Goal: Information Seeking & Learning: Find specific fact

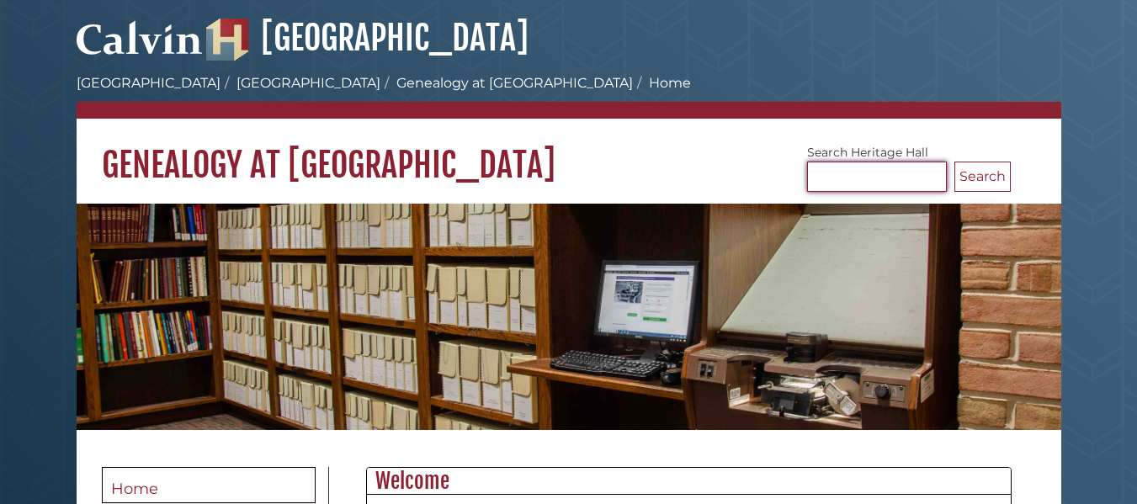
click at [860, 184] on input "Search [GEOGRAPHIC_DATA]" at bounding box center [877, 177] width 140 height 30
type input "******"
click at [954, 162] on button "Search" at bounding box center [982, 177] width 56 height 30
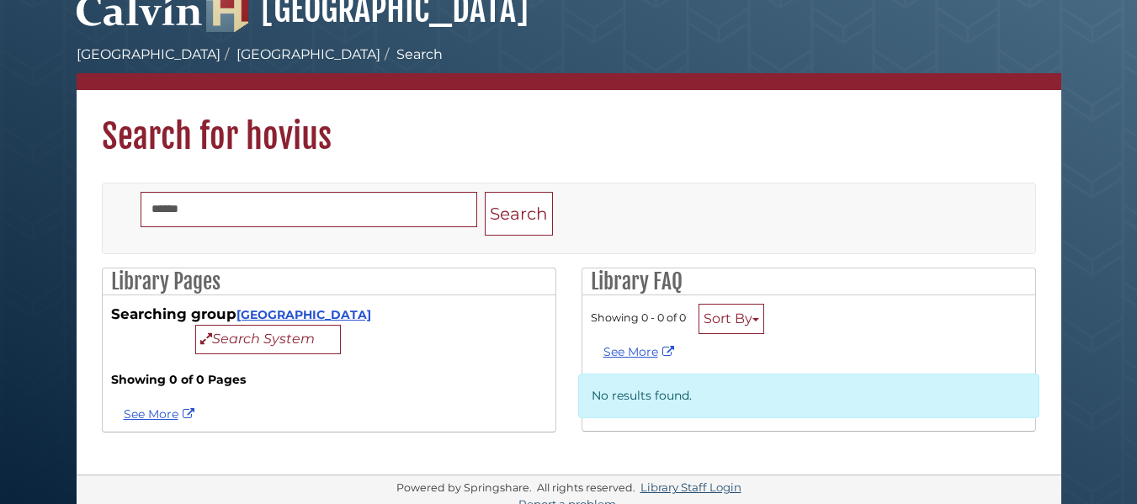
scroll to position [42, 0]
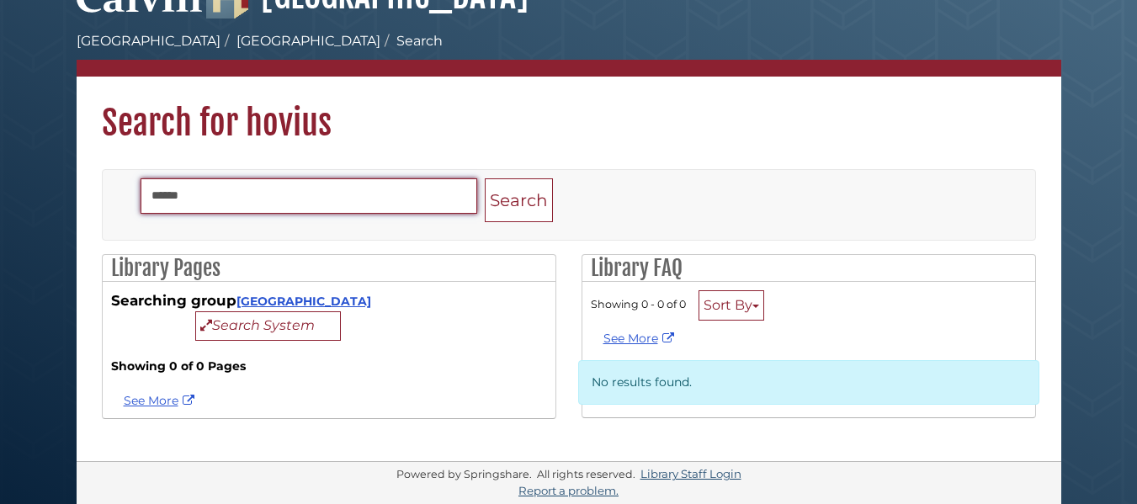
click at [253, 209] on input "******" at bounding box center [309, 195] width 337 height 35
type input "*"
type input "******"
click at [485, 178] on button "Search" at bounding box center [519, 200] width 68 height 45
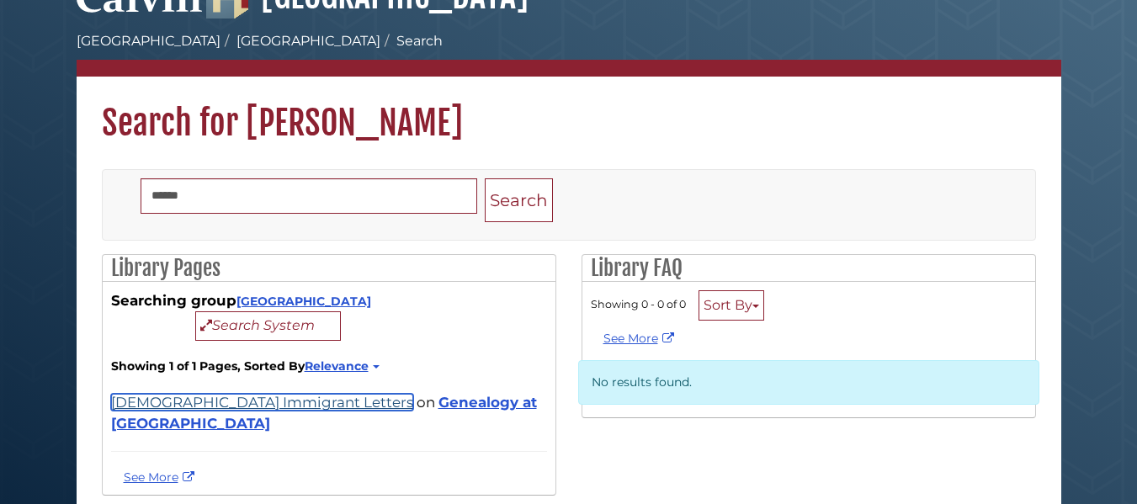
click at [183, 409] on link "[DEMOGRAPHIC_DATA] Immigrant Letters" at bounding box center [262, 402] width 302 height 17
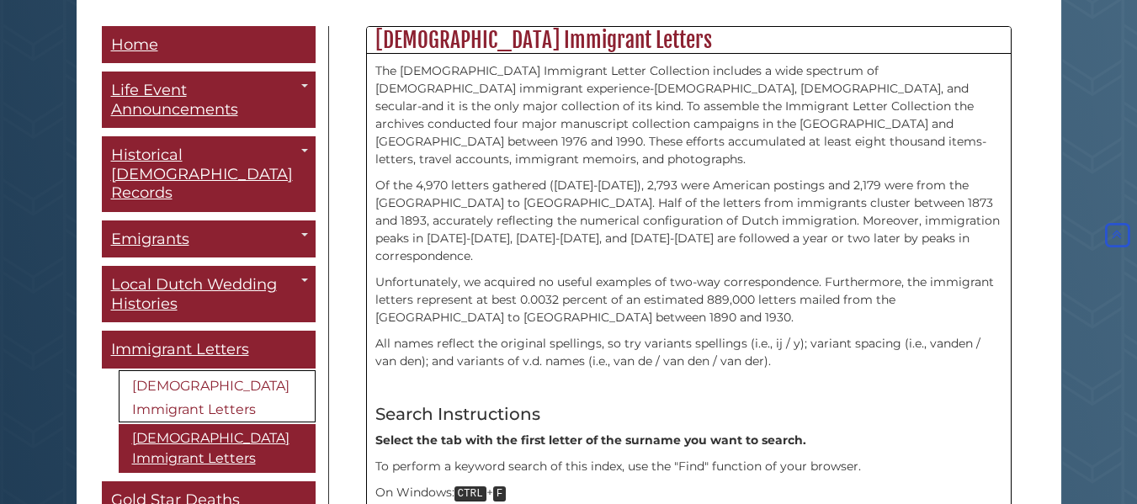
scroll to position [882, 0]
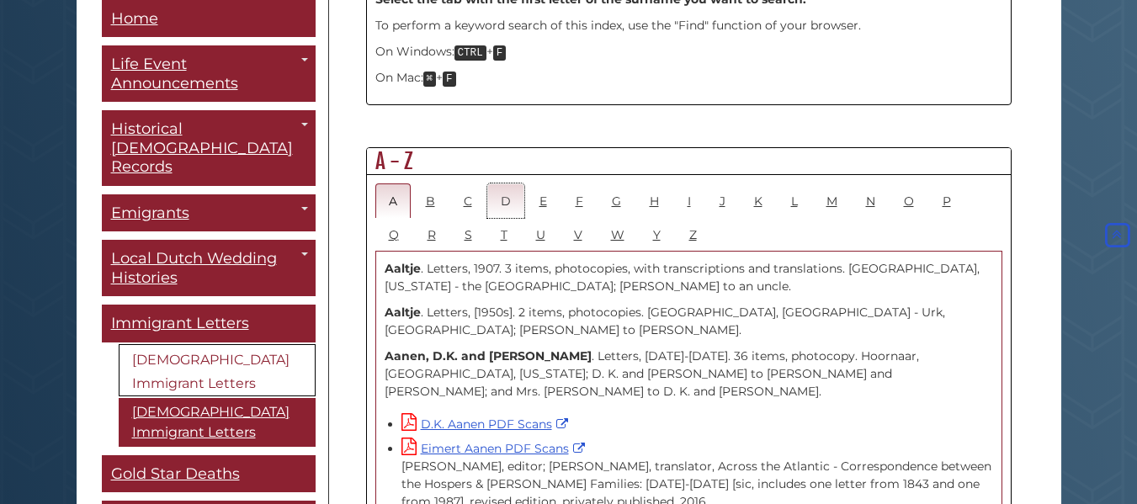
click at [506, 183] on link "D" at bounding box center [505, 200] width 37 height 34
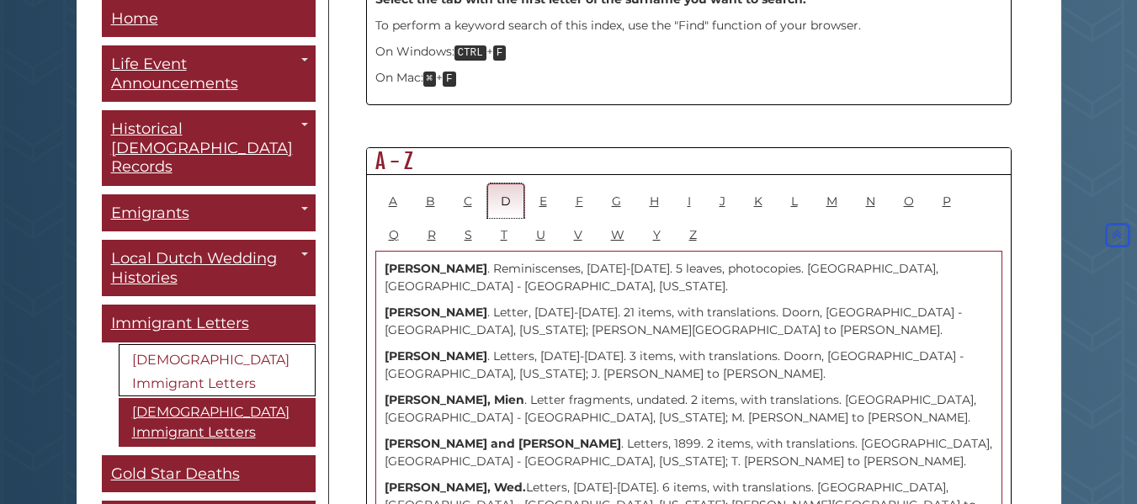
scroll to position [1323, 0]
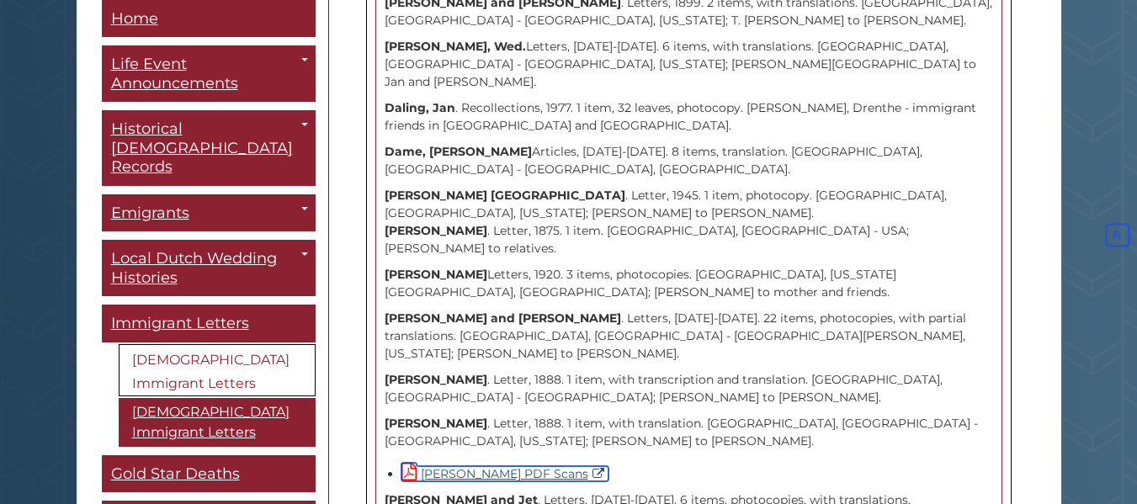
click at [457, 466] on link "[PERSON_NAME] PDF Scans" at bounding box center [504, 473] width 207 height 15
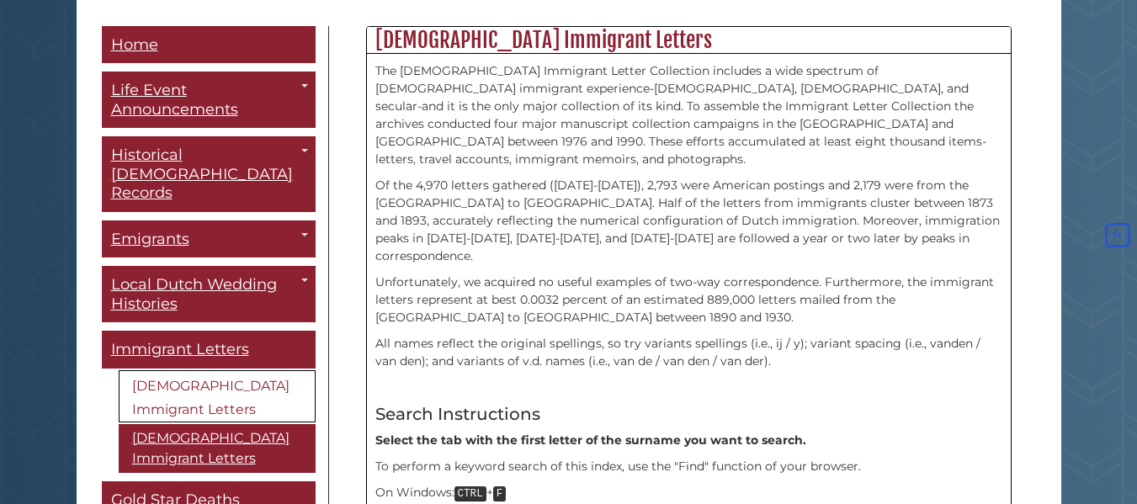
scroll to position [882, 0]
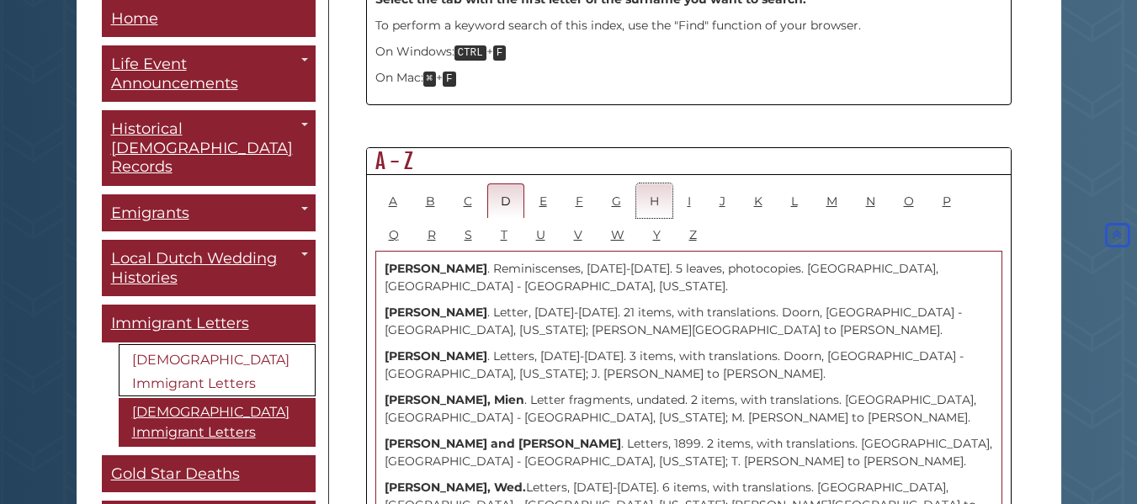
click at [662, 183] on link "H" at bounding box center [654, 200] width 36 height 34
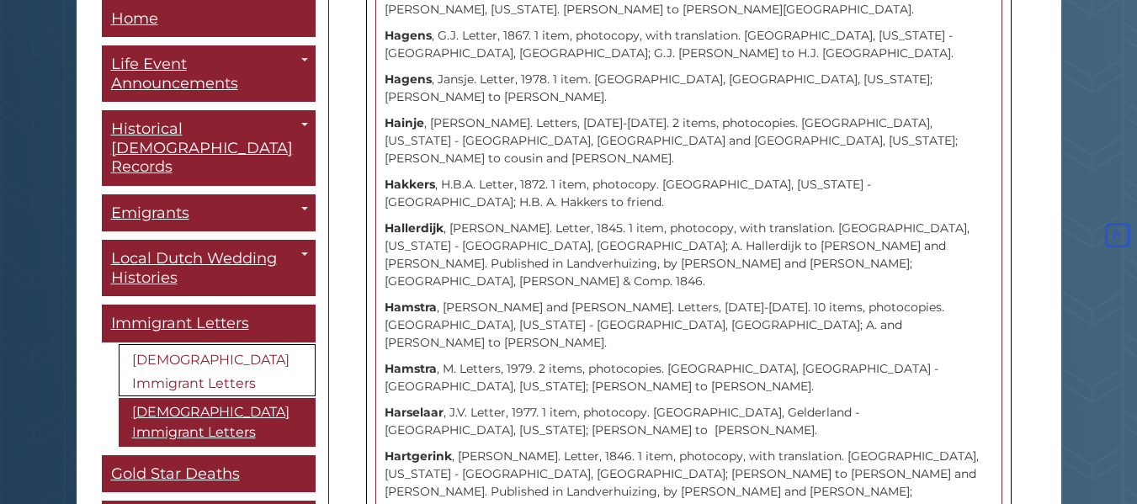
scroll to position [0, 0]
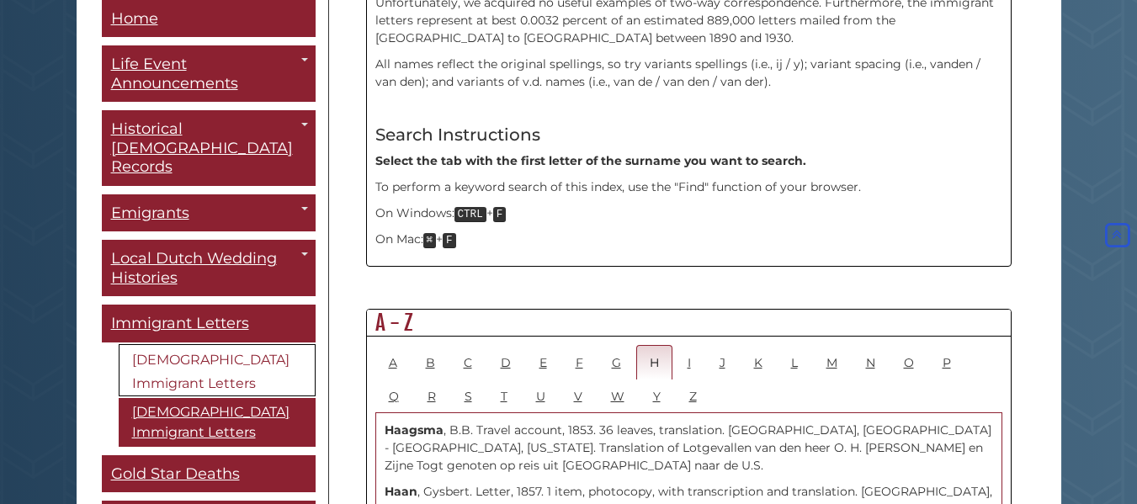
scroll to position [740, 0]
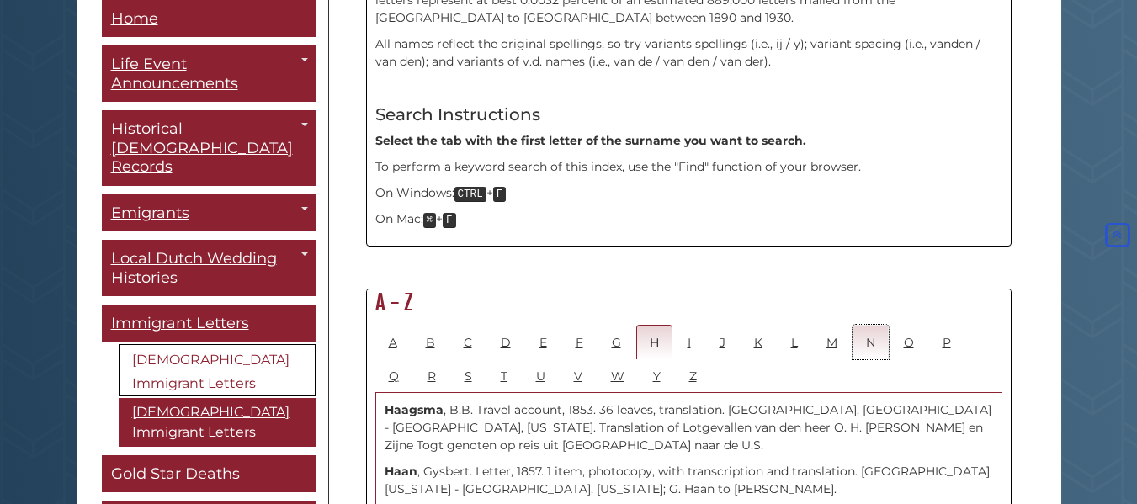
click at [878, 325] on link "N" at bounding box center [870, 342] width 36 height 34
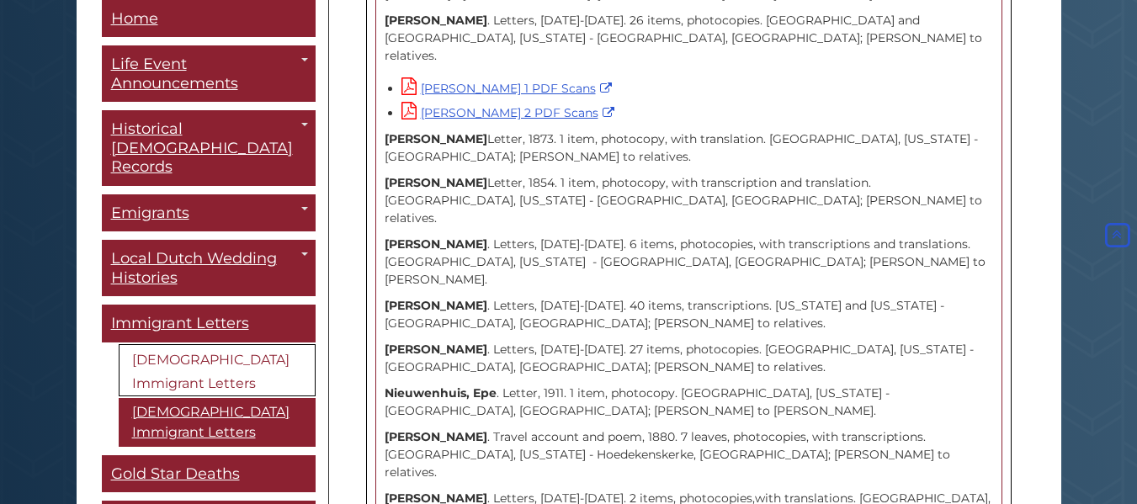
scroll to position [2167, 0]
